Goal: Task Accomplishment & Management: Use online tool/utility

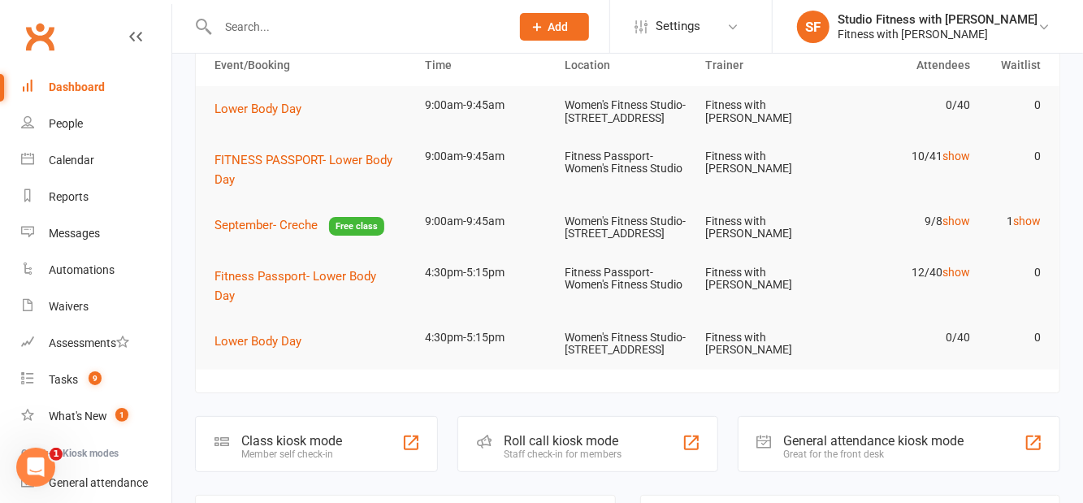
scroll to position [86, 0]
click at [416, 452] on div at bounding box center [412, 442] width 20 height 20
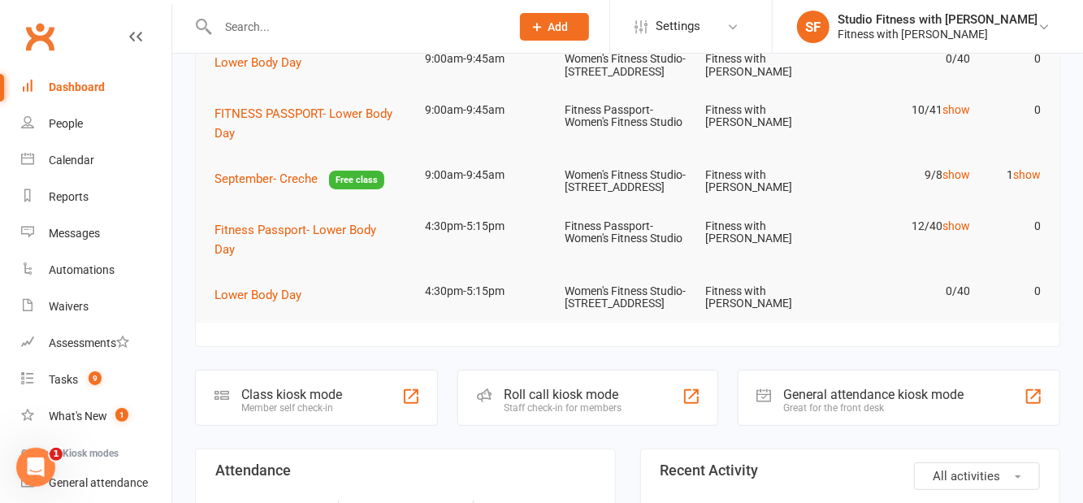
scroll to position [164, 0]
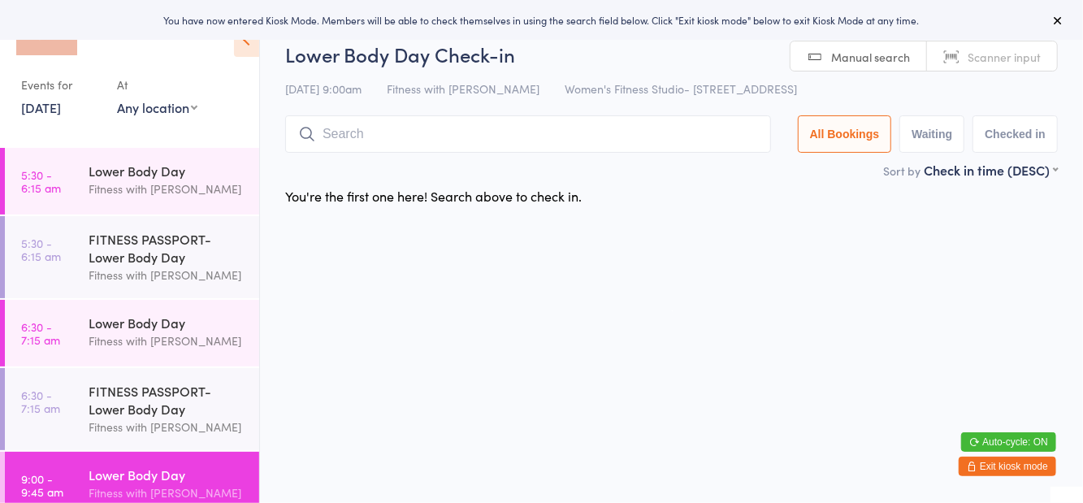
click at [167, 104] on select "Any location Women's Fitness Studio- 14 Madden Street, Aitkenvale Fitness Passp…" at bounding box center [157, 107] width 80 height 18
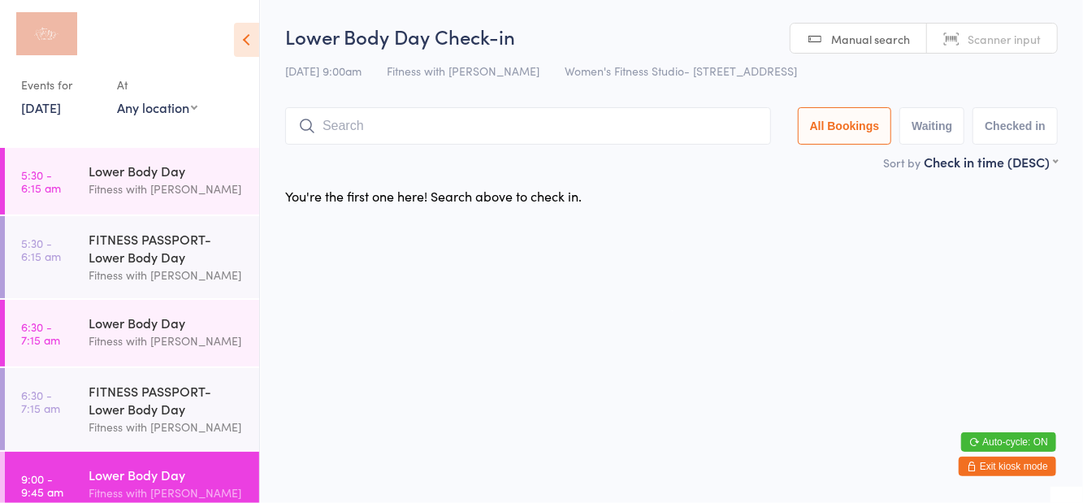
select select "1"
click at [117, 98] on select "Any location Women's Fitness Studio- 14 Madden Street, Aitkenvale Fitness Passp…" at bounding box center [157, 107] width 80 height 18
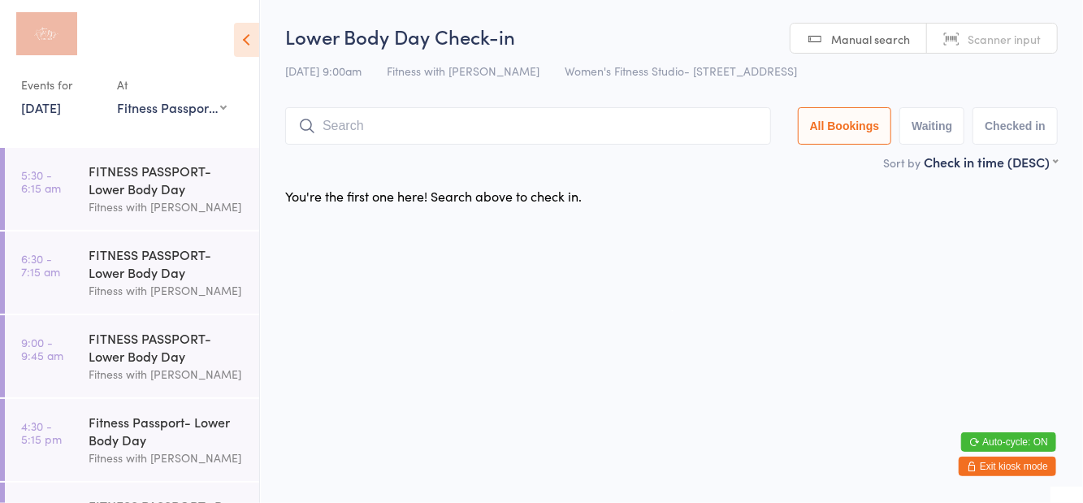
click at [171, 376] on div "Fitness with [PERSON_NAME]" at bounding box center [167, 374] width 157 height 19
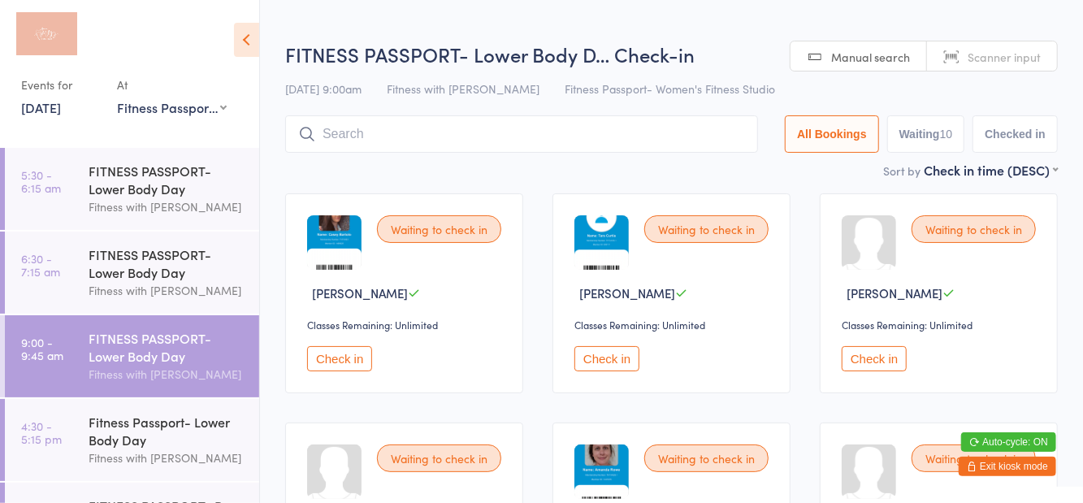
click at [804, 116] on button "All Bookings" at bounding box center [832, 133] width 94 height 37
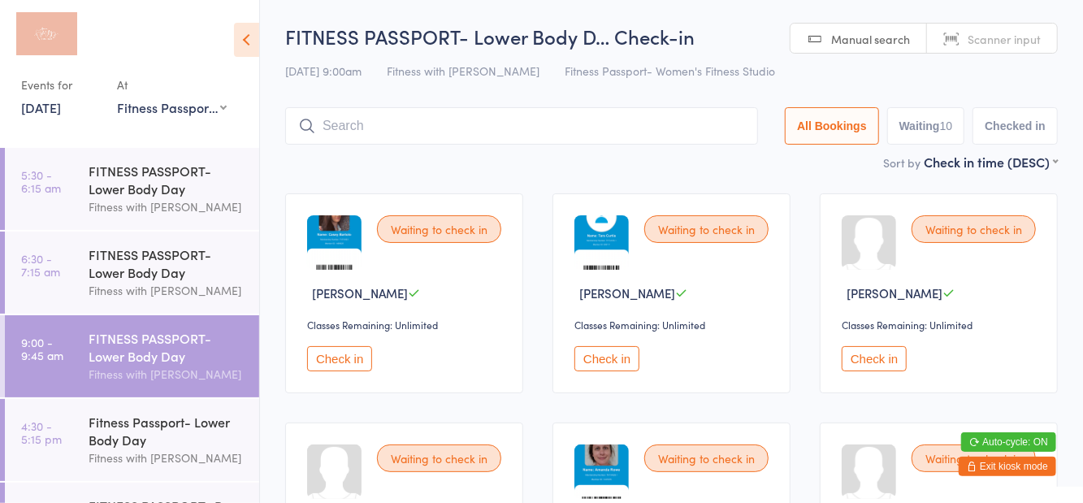
click at [419, 132] on input "search" at bounding box center [521, 125] width 473 height 37
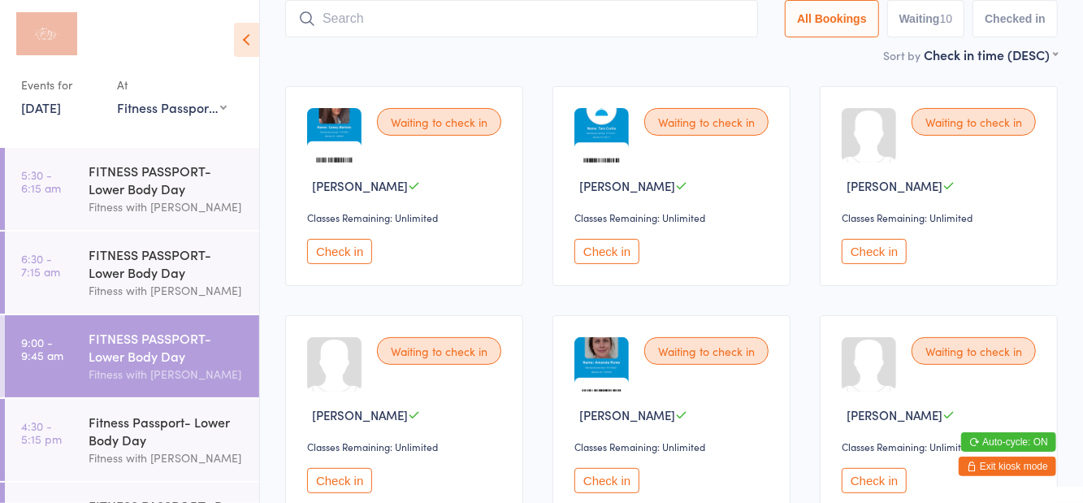
scroll to position [108, 0]
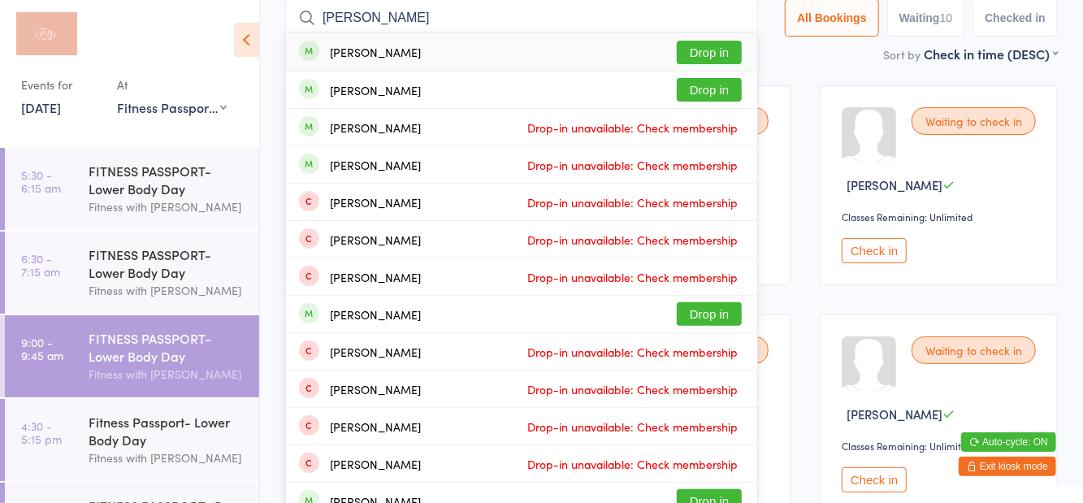
type input "Caitlin maloney"
click at [721, 48] on button "Drop in" at bounding box center [709, 53] width 65 height 24
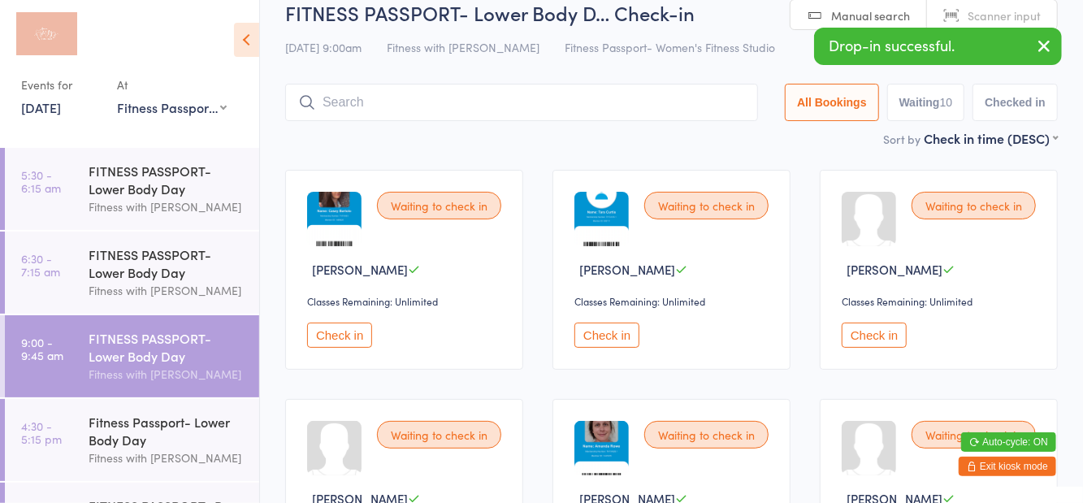
scroll to position [18, 0]
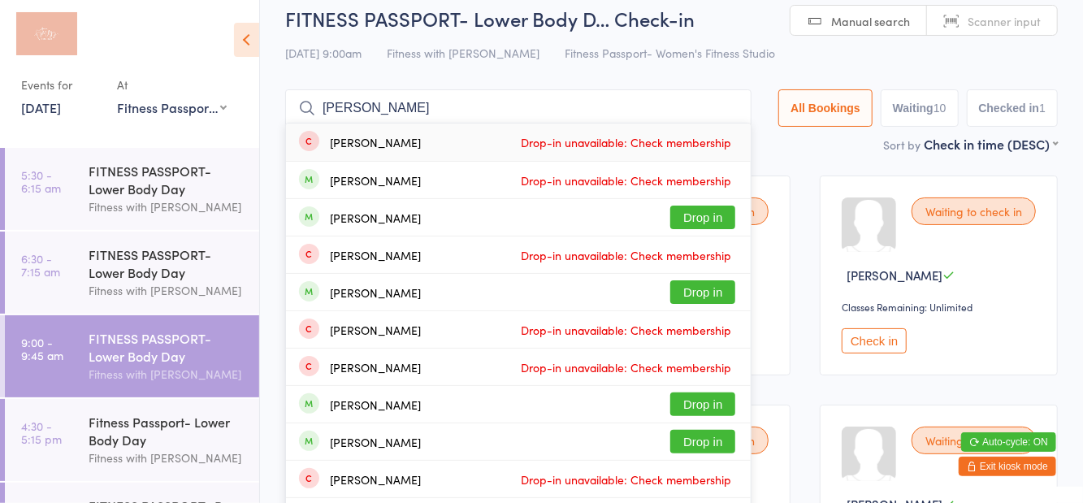
type input "Mckie"
click at [707, 240] on div "Jessie McKinnon Drop-in unavailable: Check membership" at bounding box center [518, 255] width 465 height 37
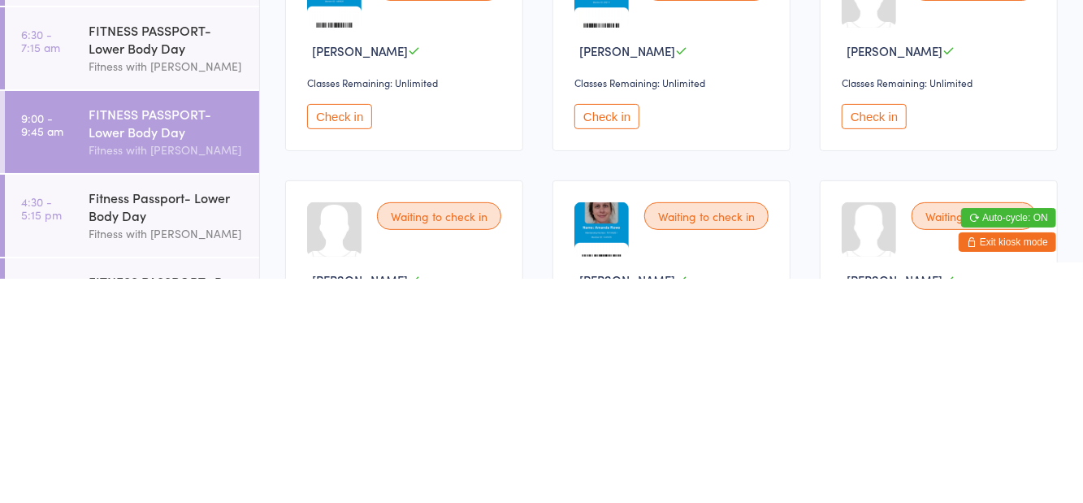
click at [624, 349] on button "Check in" at bounding box center [607, 340] width 65 height 25
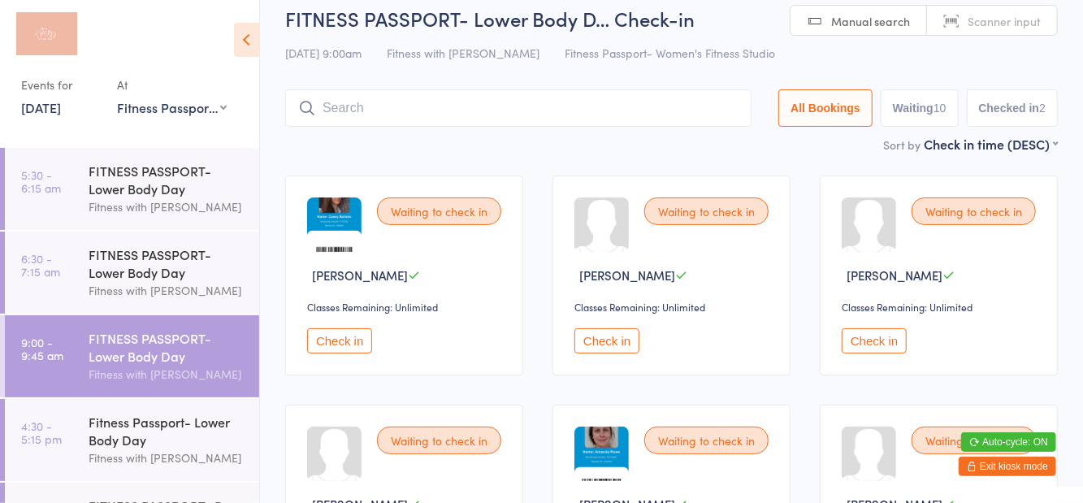
click at [341, 346] on button "Check in" at bounding box center [339, 340] width 65 height 25
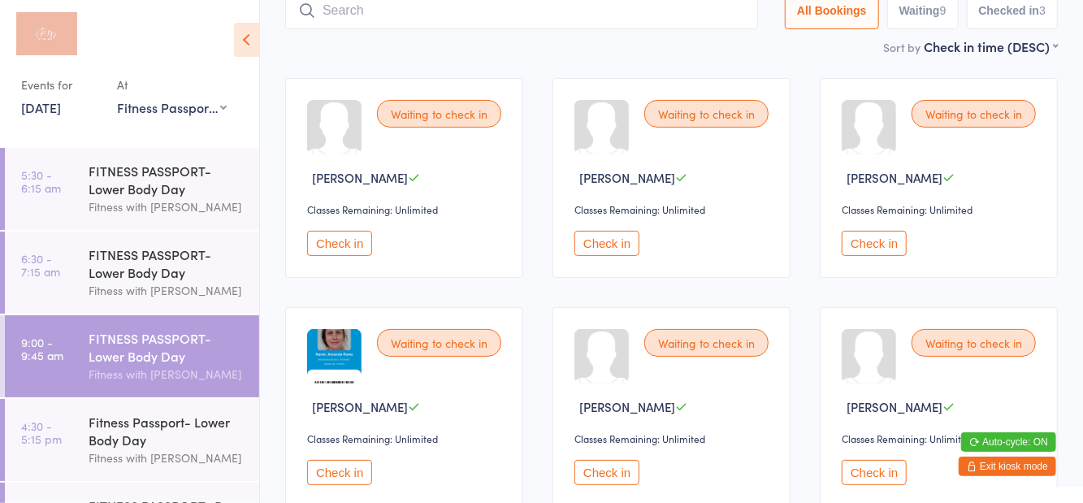
scroll to position [124, 0]
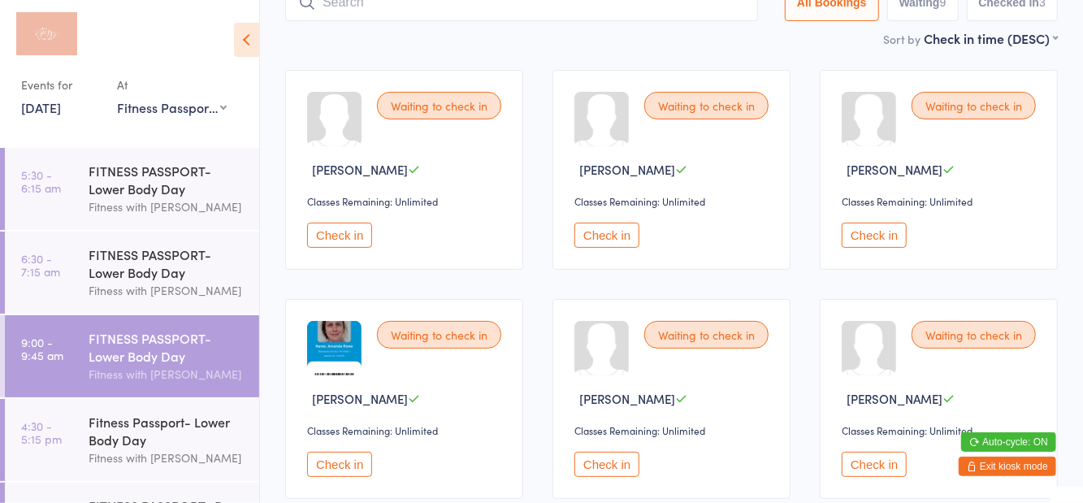
click at [356, 471] on button "Check in" at bounding box center [339, 464] width 65 height 25
click at [619, 242] on button "Check in" at bounding box center [607, 235] width 65 height 25
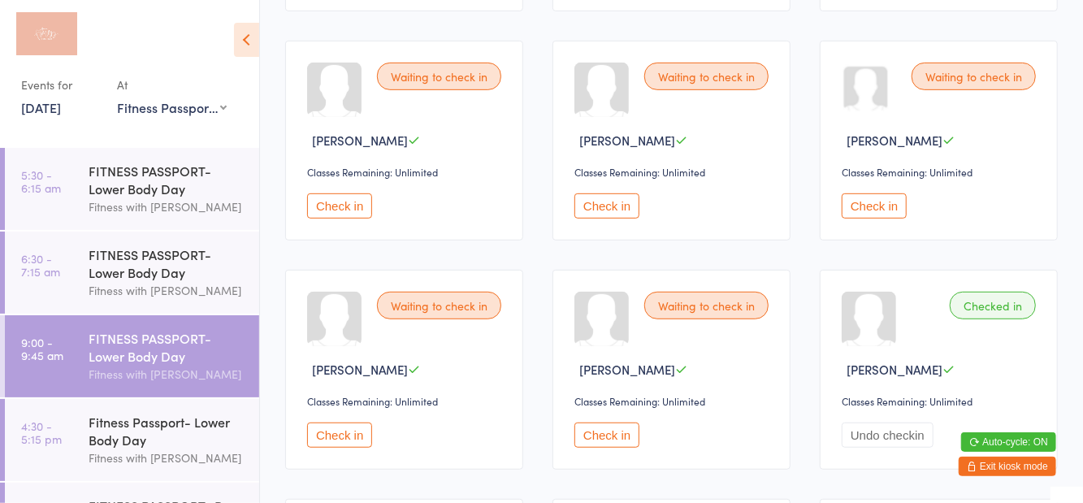
scroll to position [385, 0]
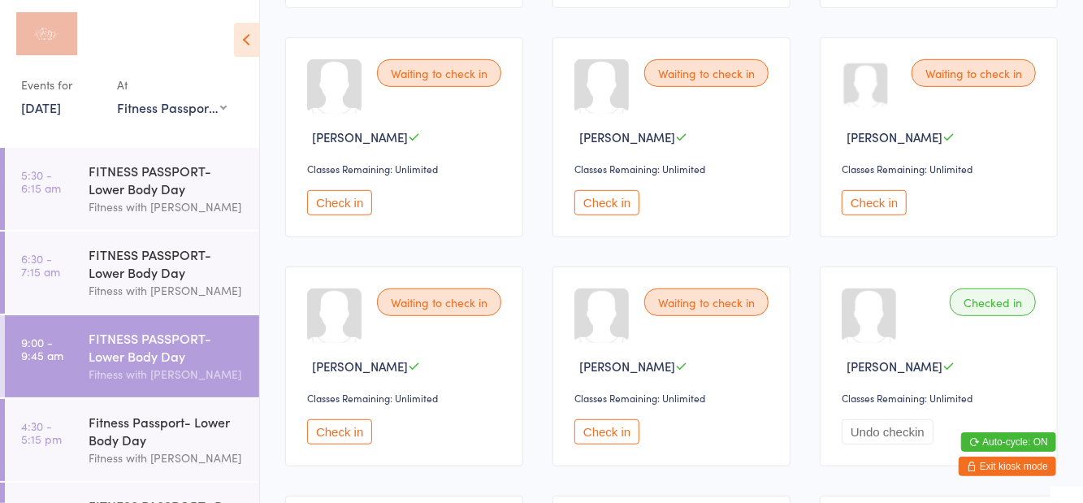
click at [364, 434] on button "Check in" at bounding box center [339, 431] width 65 height 25
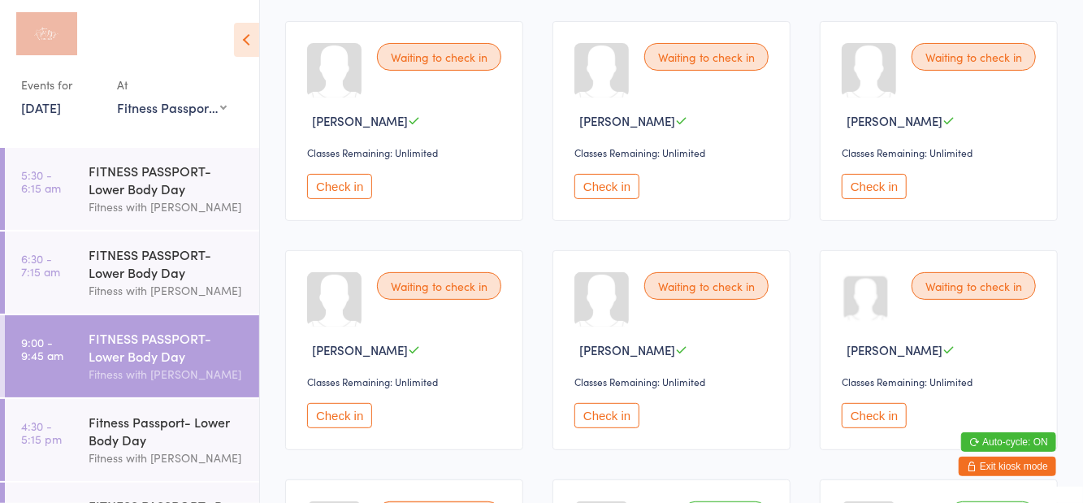
scroll to position [162, 0]
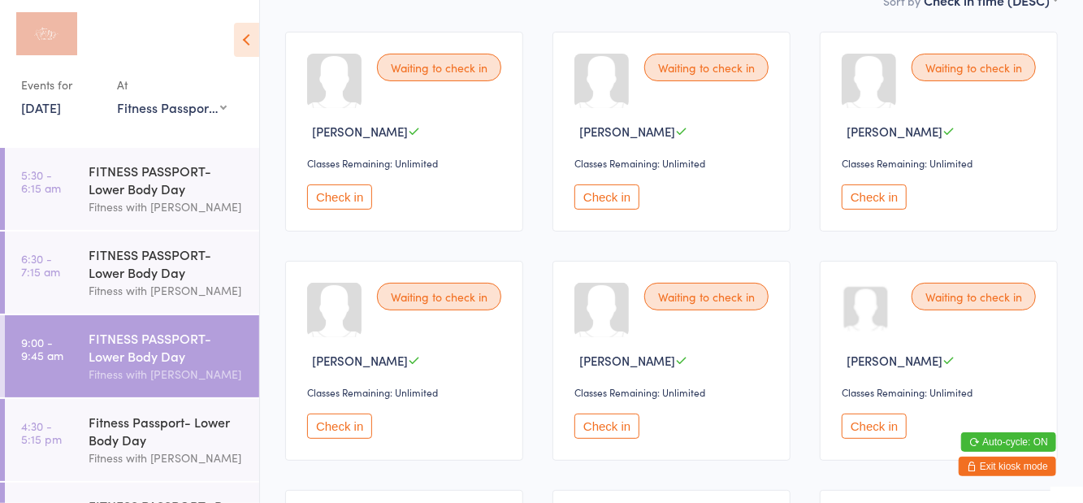
click at [857, 206] on button "Check in" at bounding box center [874, 196] width 65 height 25
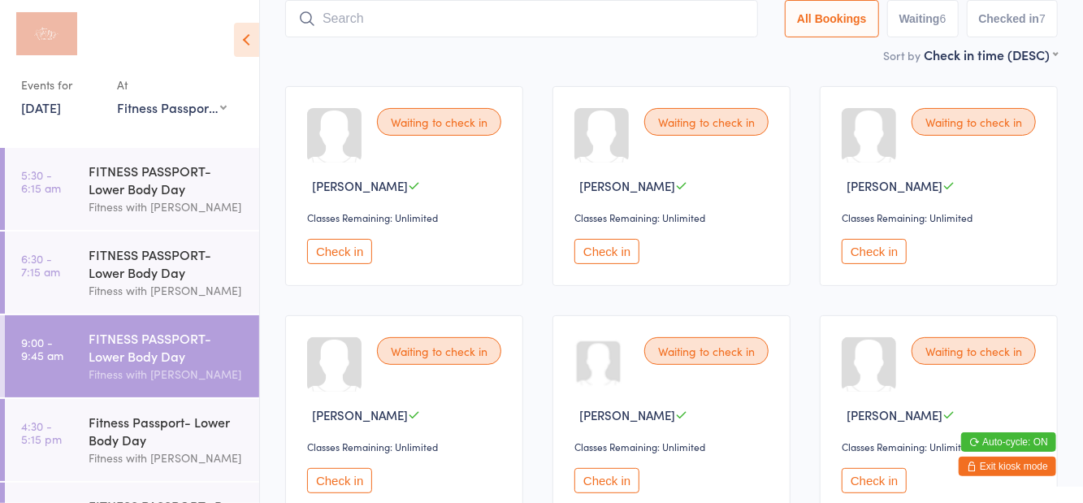
scroll to position [0, 0]
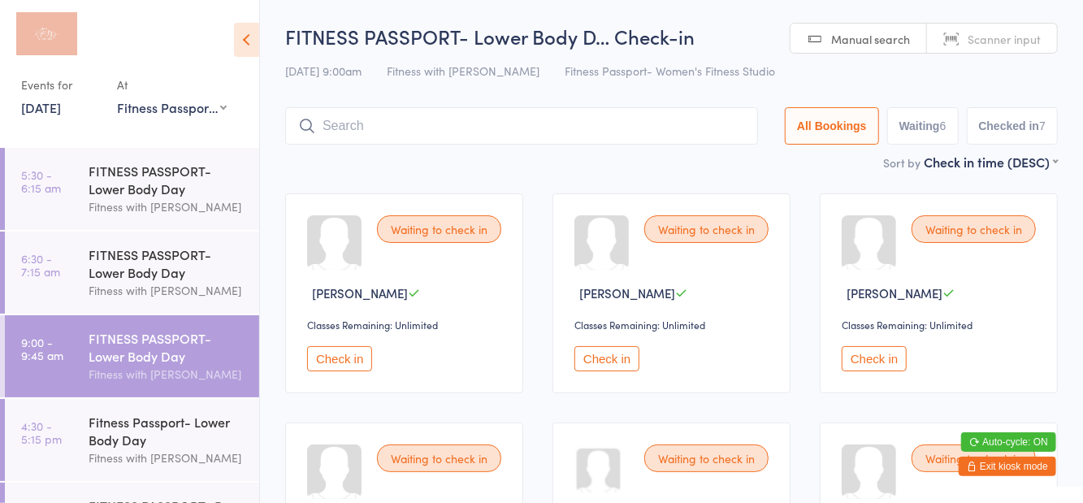
click at [460, 122] on input "search" at bounding box center [521, 125] width 473 height 37
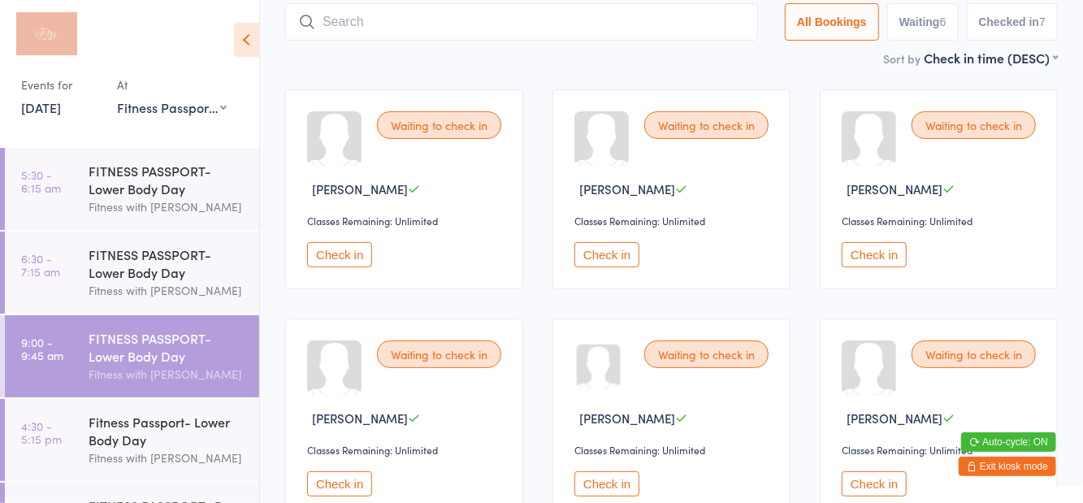
scroll to position [108, 0]
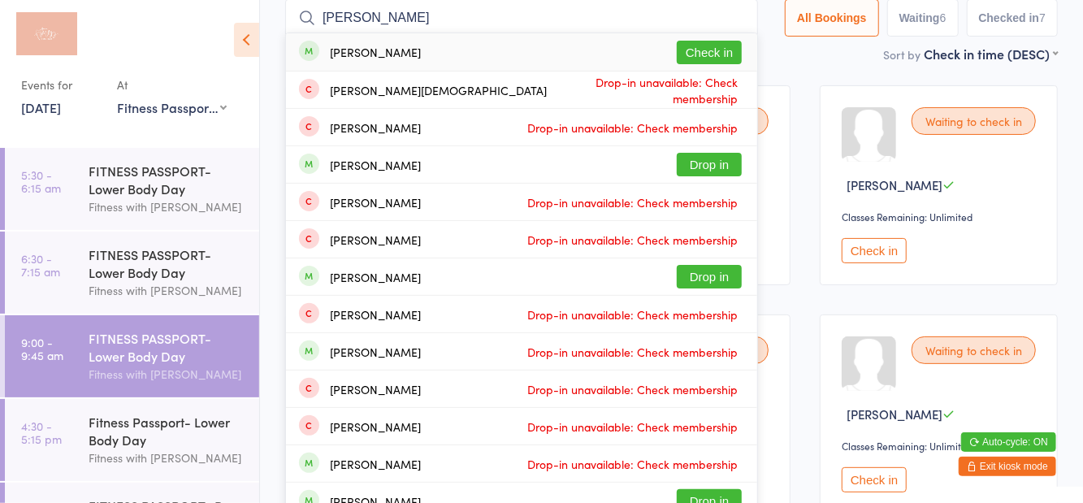
type input "Jay v"
click at [707, 62] on button "Check in" at bounding box center [709, 53] width 65 height 24
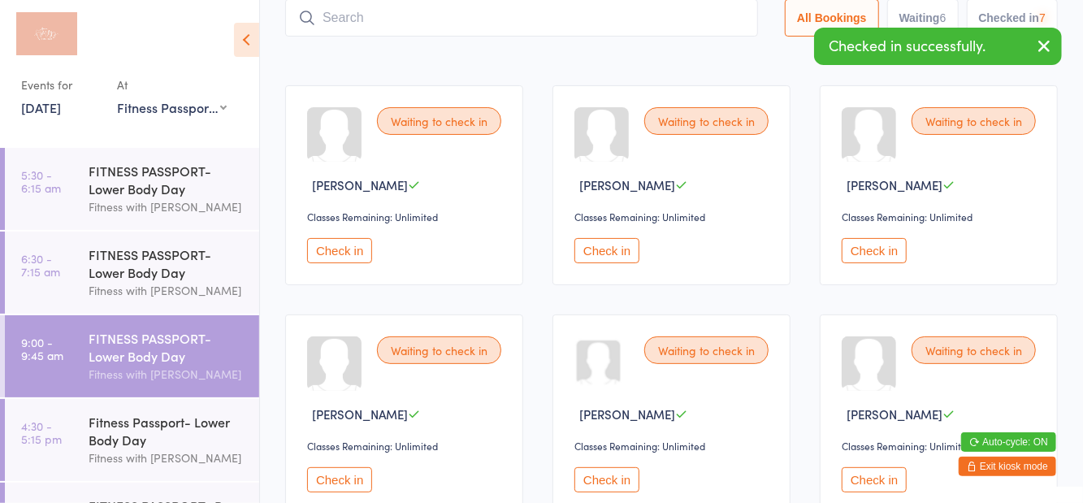
scroll to position [18, 0]
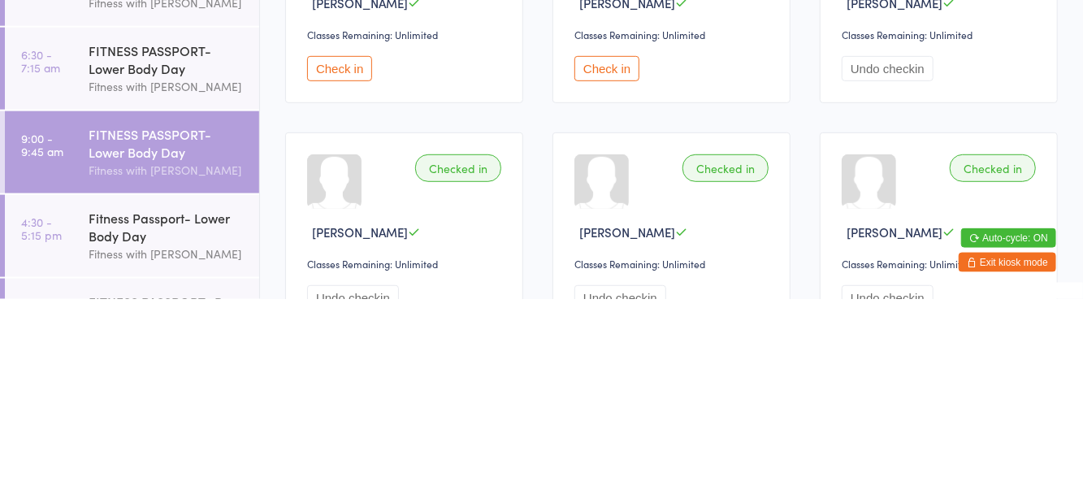
click at [356, 280] on button "Check in" at bounding box center [339, 272] width 65 height 25
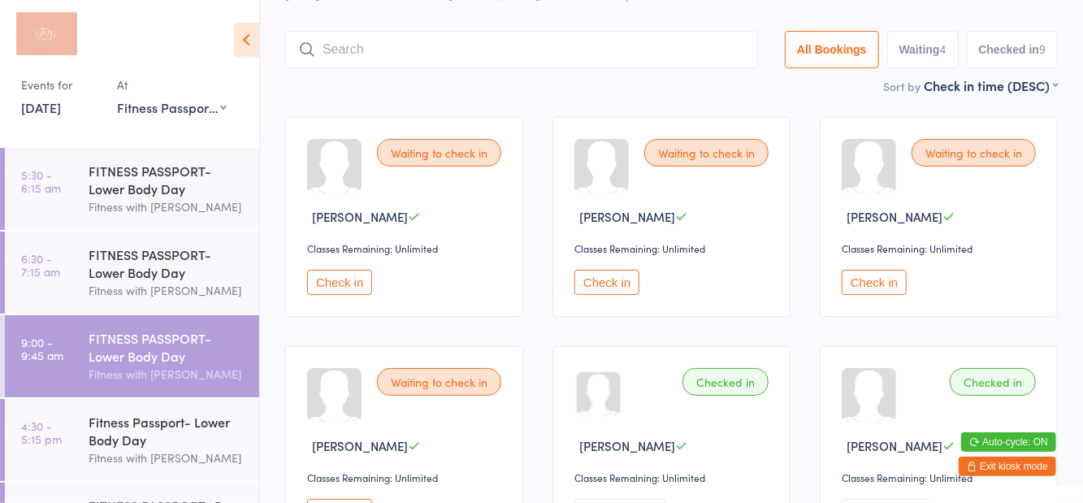
scroll to position [76, 0]
click at [356, 291] on button "Check in" at bounding box center [339, 283] width 65 height 25
click at [598, 294] on button "Check in" at bounding box center [607, 283] width 65 height 25
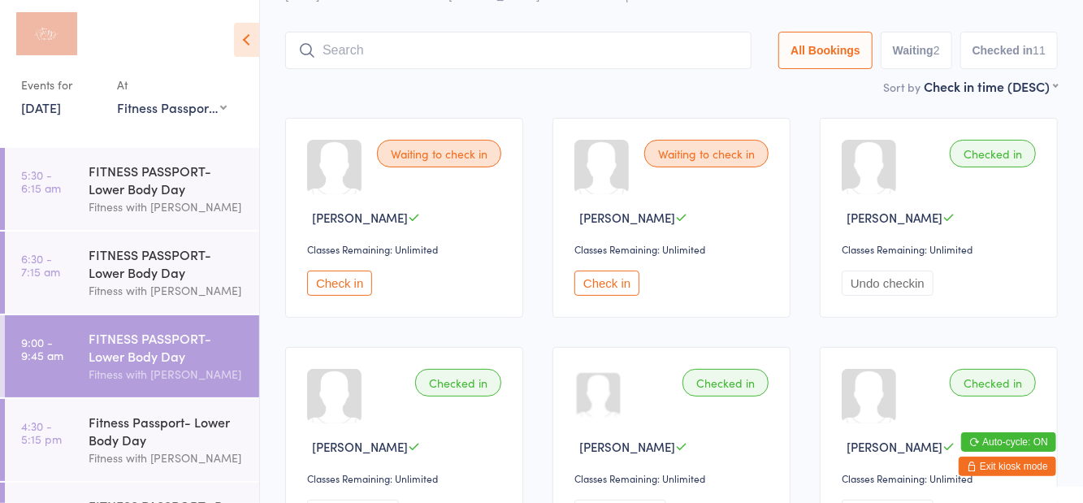
scroll to position [0, 0]
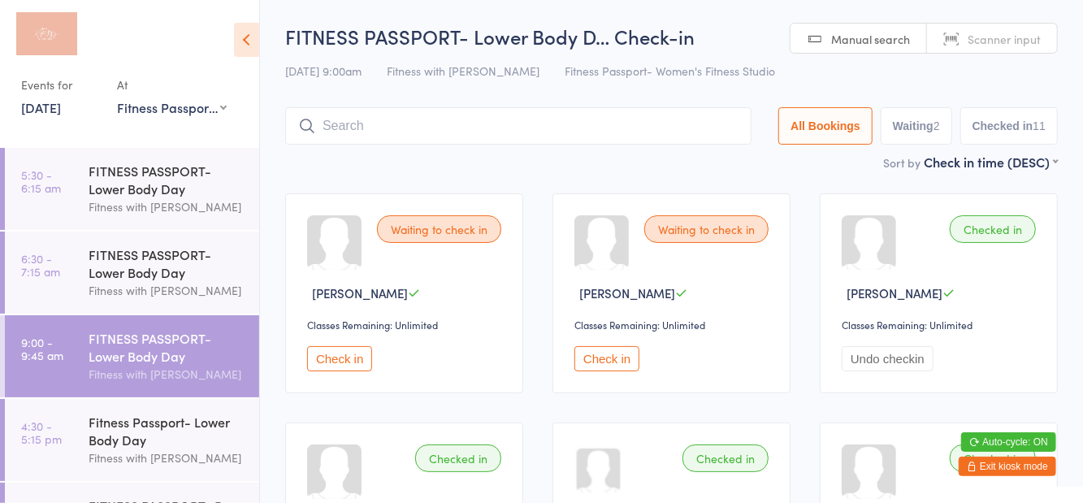
click at [452, 132] on input "search" at bounding box center [518, 125] width 467 height 37
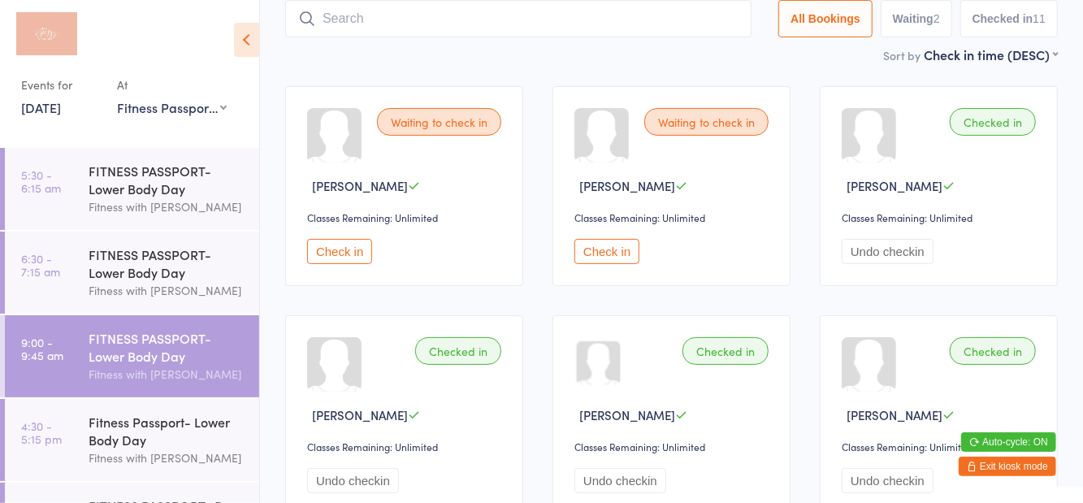
scroll to position [108, 0]
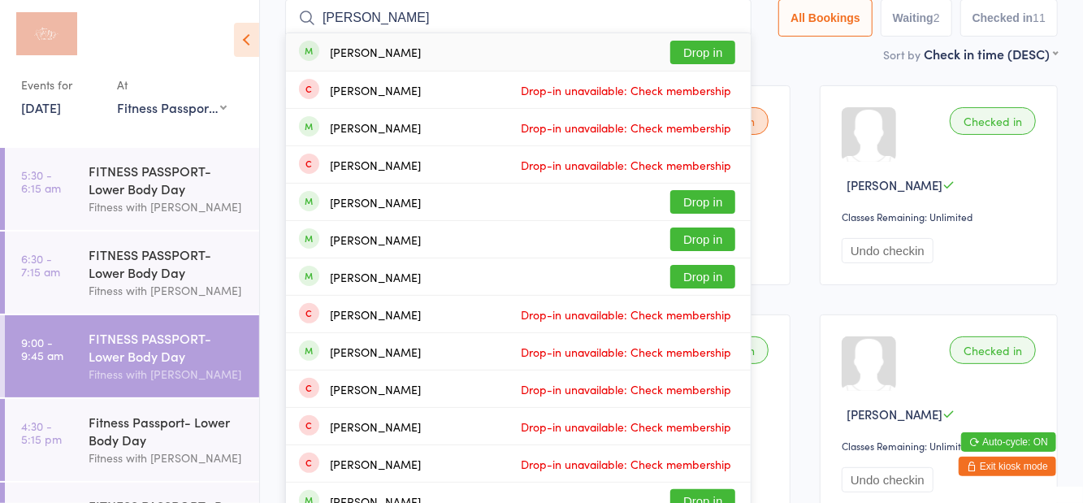
type input "Caitlin bethe"
click at [717, 59] on button "Drop in" at bounding box center [703, 53] width 65 height 24
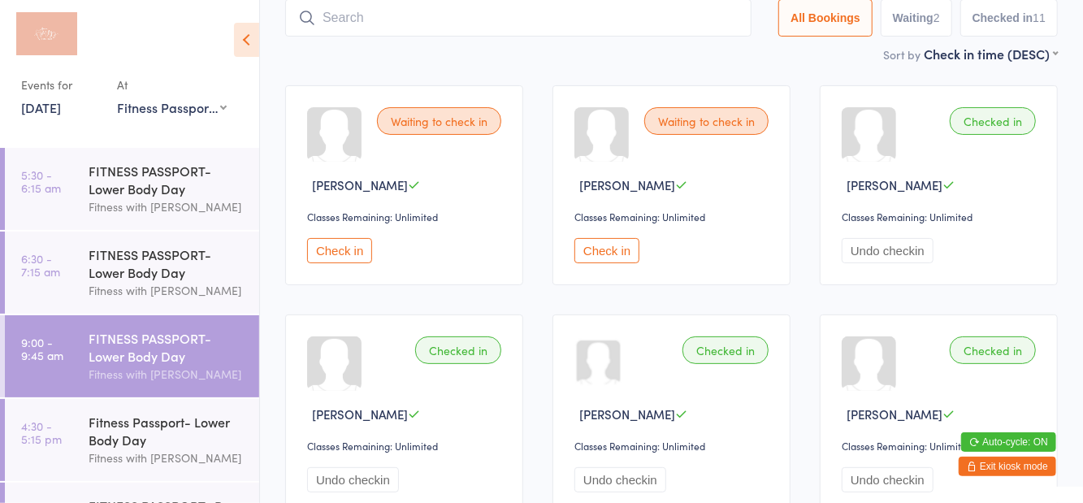
scroll to position [18, 0]
